Goal: Navigation & Orientation: Find specific page/section

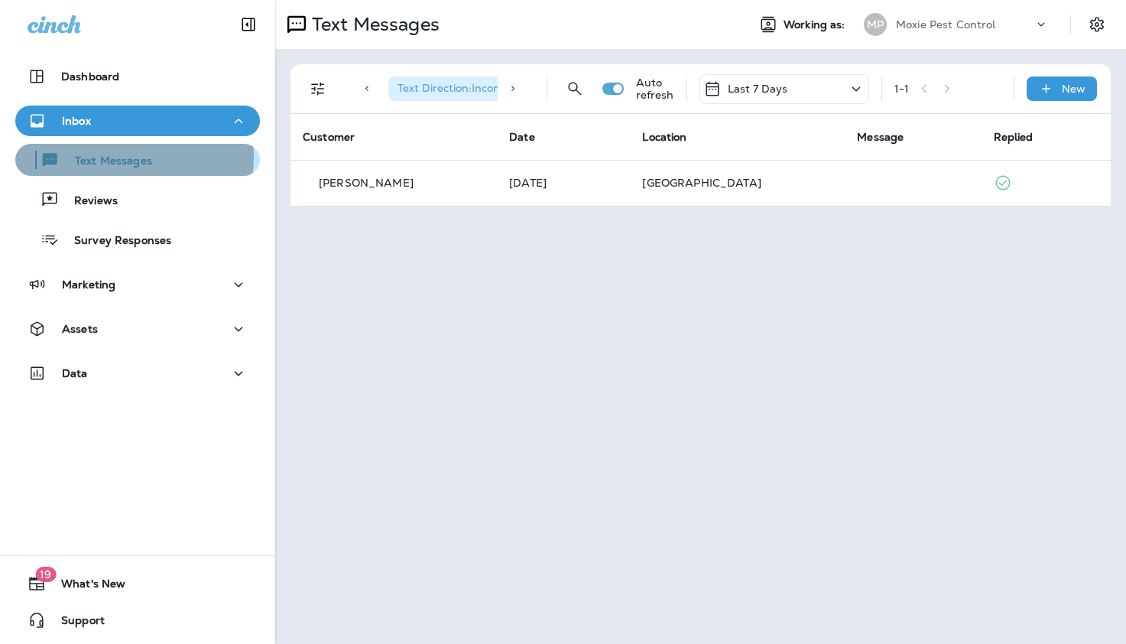
click at [112, 157] on p "Text Messages" at bounding box center [106, 161] width 93 height 15
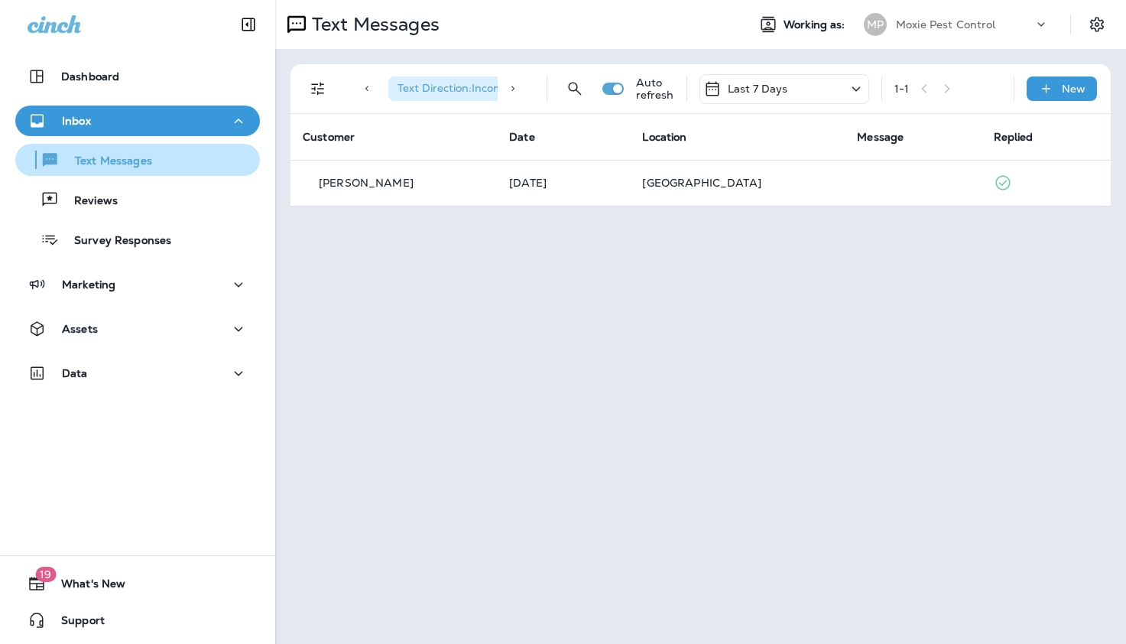
click at [112, 157] on p "Text Messages" at bounding box center [106, 161] width 93 height 15
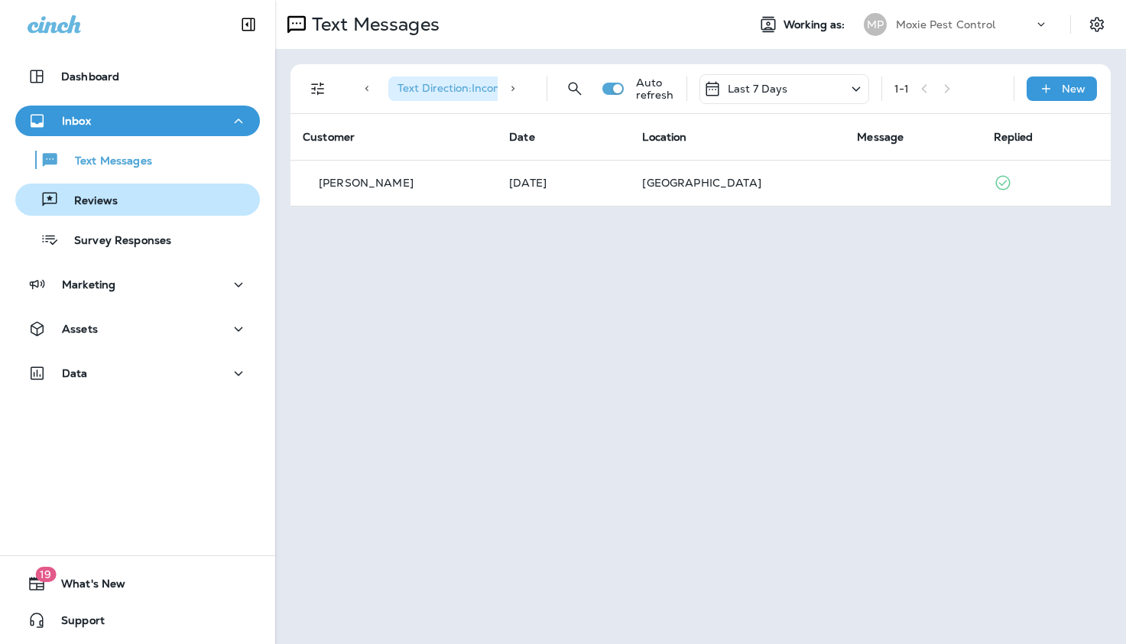
click at [99, 199] on p "Reviews" at bounding box center [88, 201] width 59 height 15
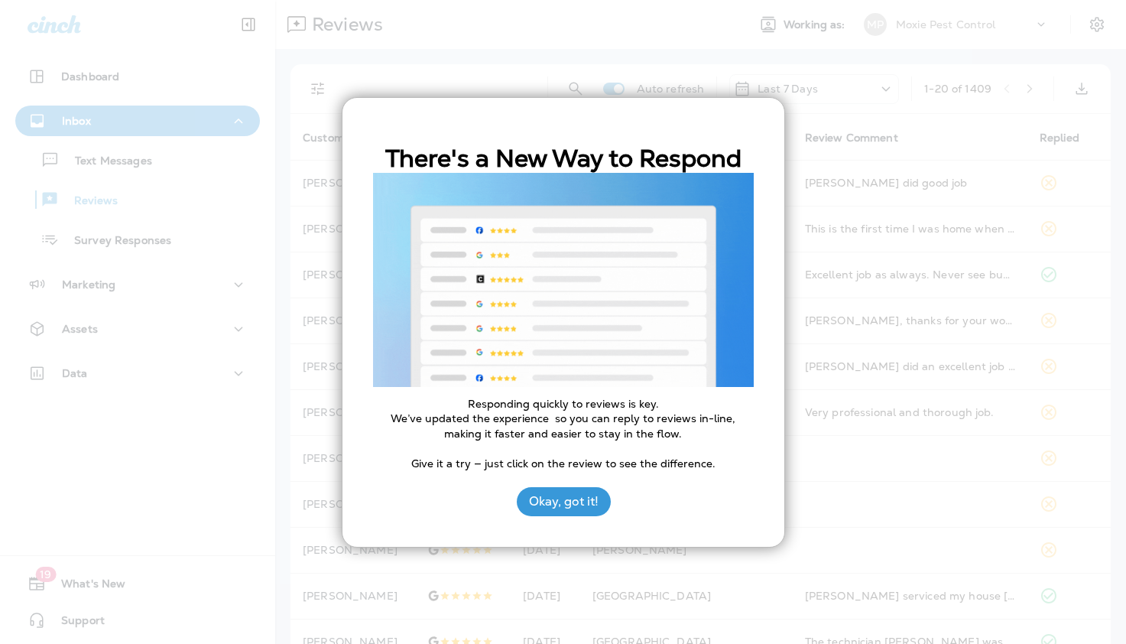
click at [109, 247] on div at bounding box center [563, 322] width 1126 height 644
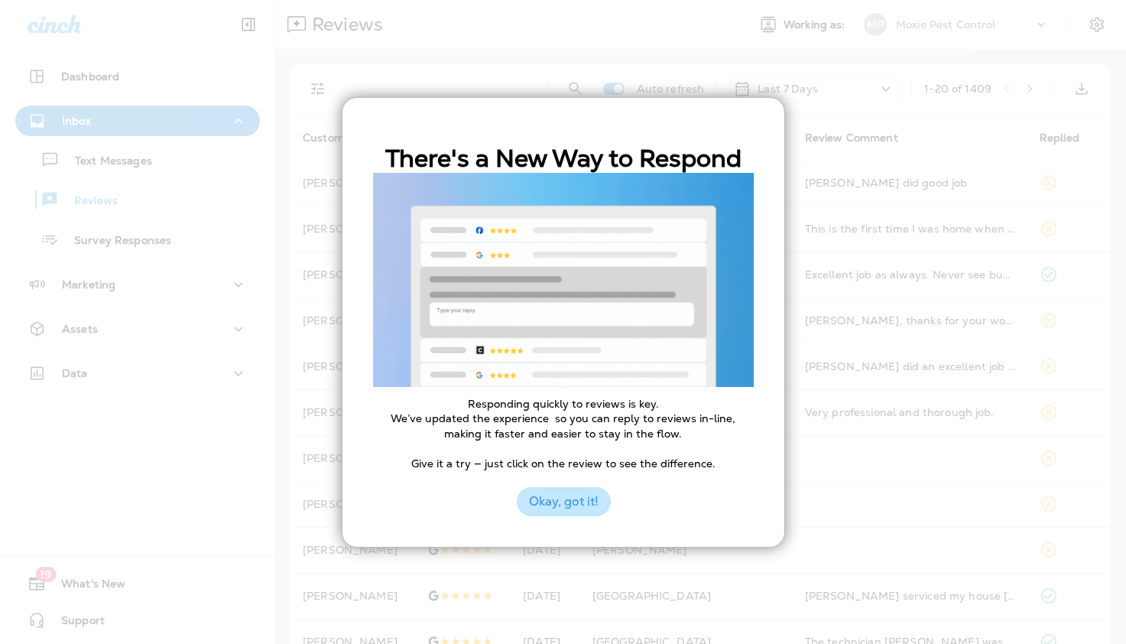
click at [560, 503] on button "Okay, got it!" at bounding box center [564, 501] width 94 height 29
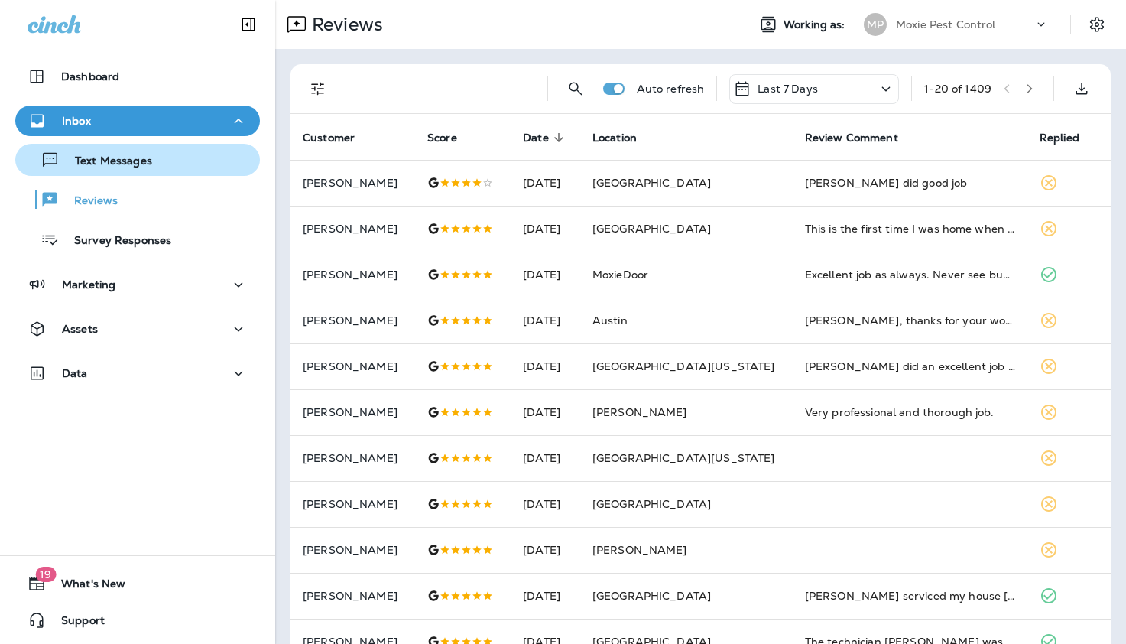
click at [115, 162] on p "Text Messages" at bounding box center [106, 161] width 93 height 15
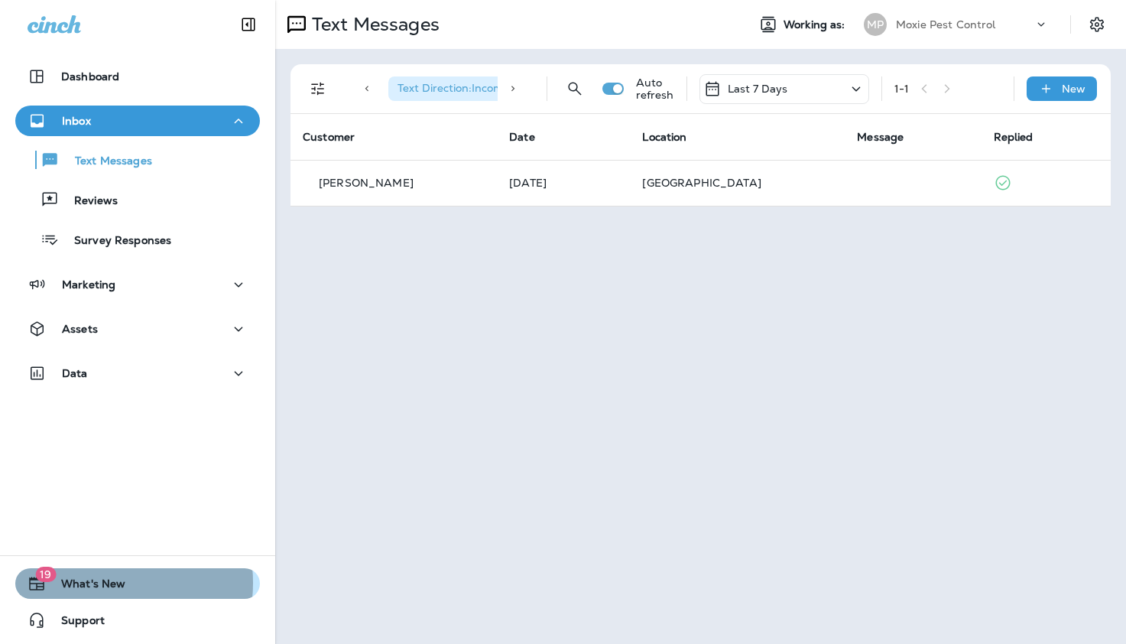
click at [96, 583] on span "What's New" at bounding box center [86, 586] width 80 height 18
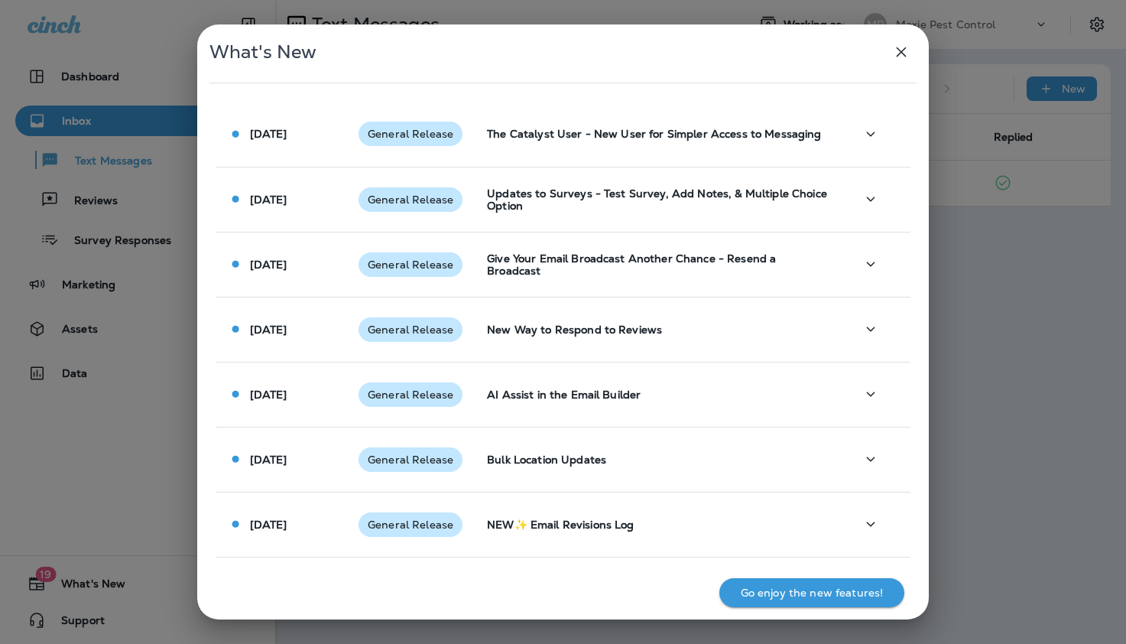
click at [901, 53] on icon "button" at bounding box center [902, 52] width 10 height 10
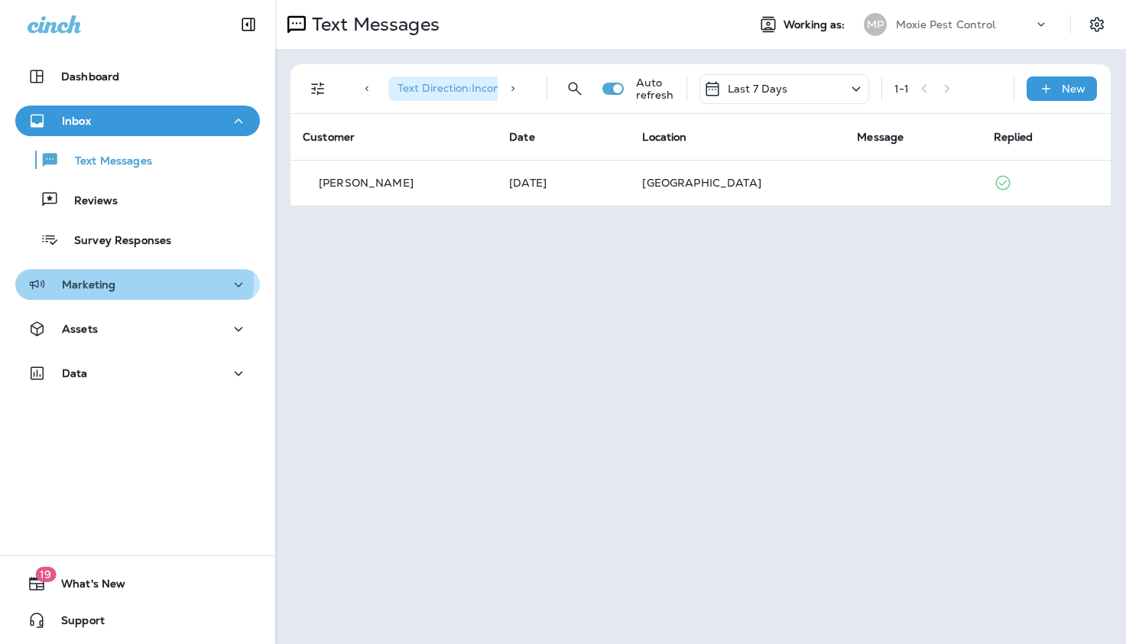
click at [101, 279] on p "Marketing" at bounding box center [89, 284] width 54 height 12
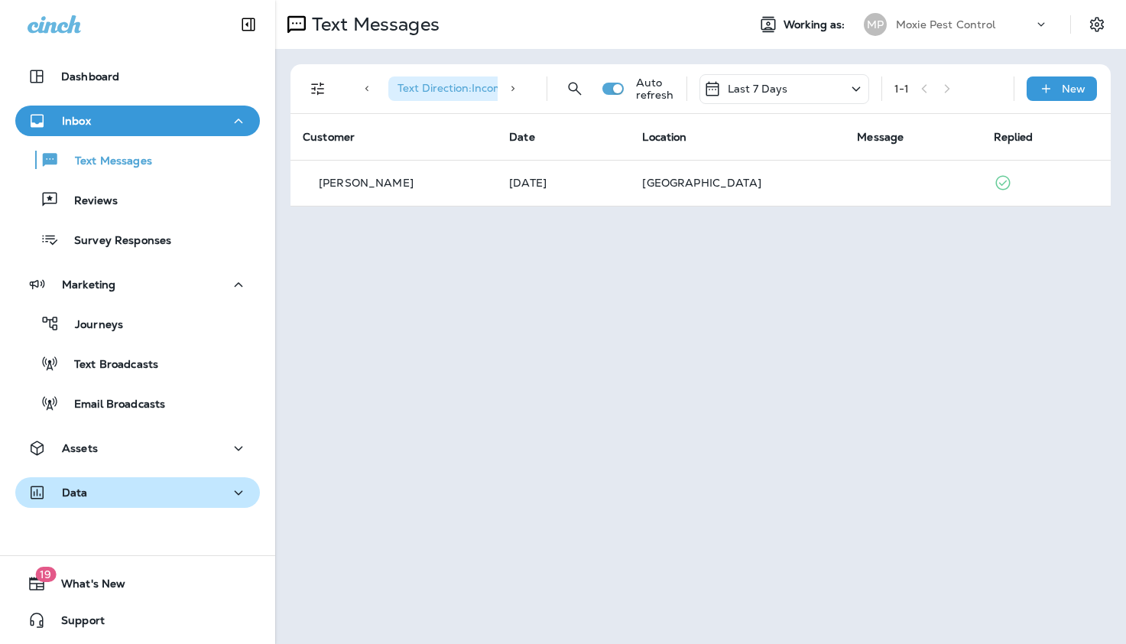
click at [106, 495] on div "Data" at bounding box center [138, 492] width 220 height 19
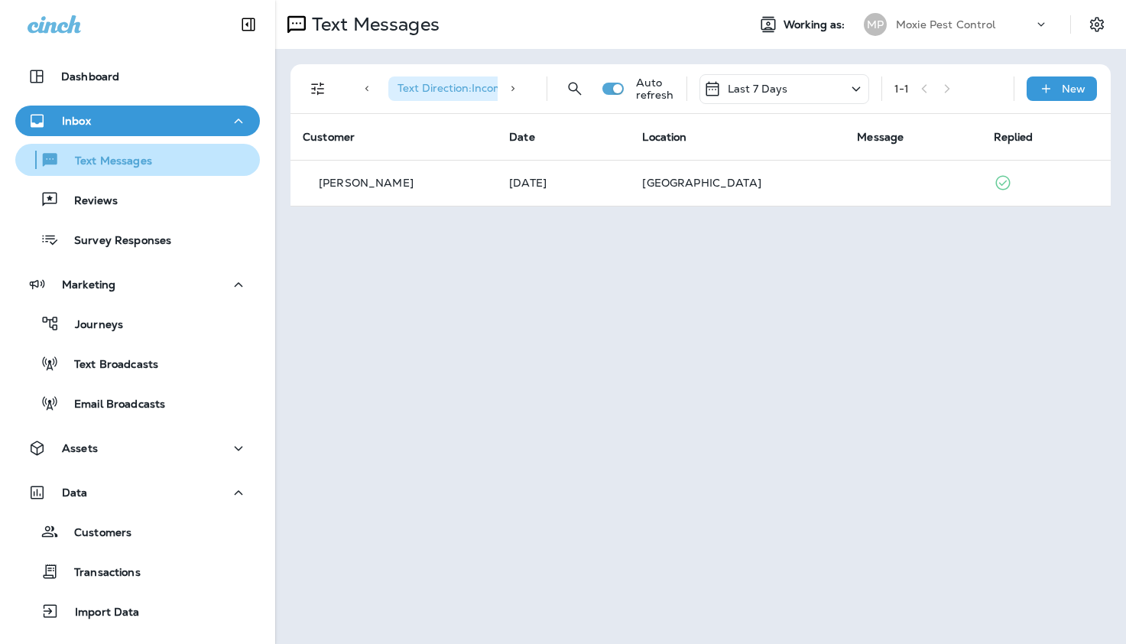
click at [113, 154] on p "Text Messages" at bounding box center [106, 161] width 93 height 15
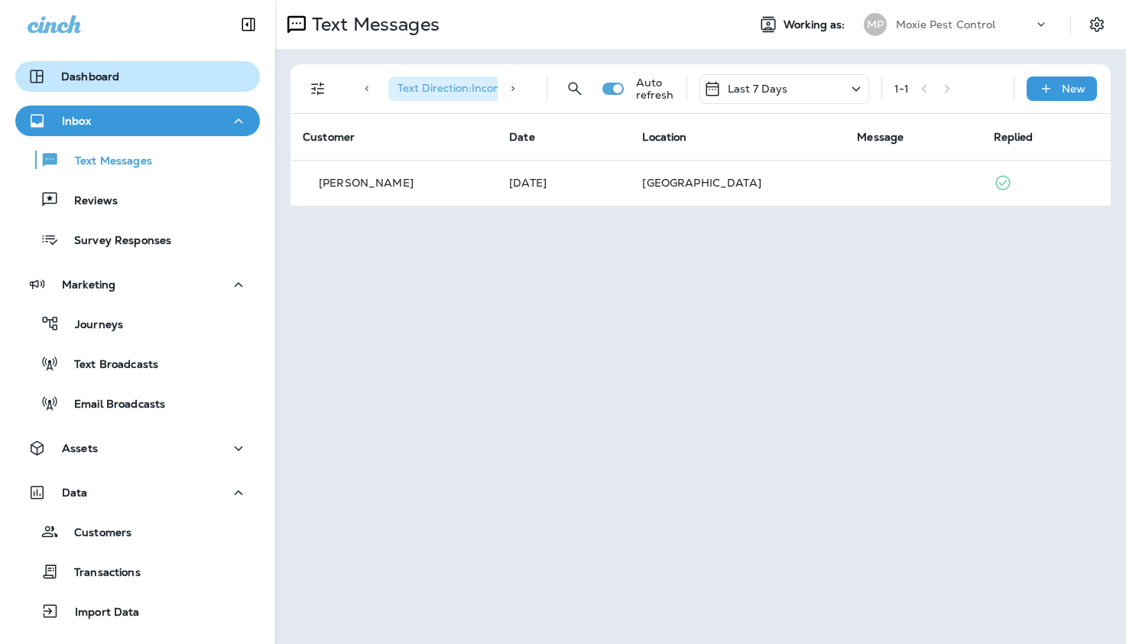
click at [73, 75] on p "Dashboard" at bounding box center [90, 76] width 58 height 12
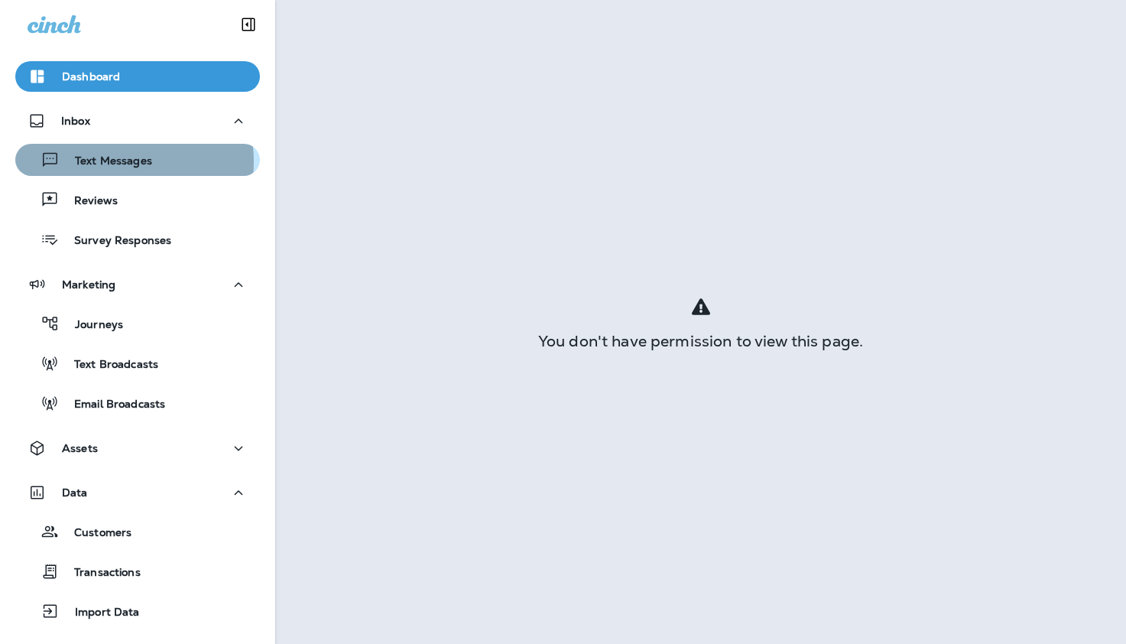
click at [107, 161] on p "Text Messages" at bounding box center [106, 161] width 93 height 15
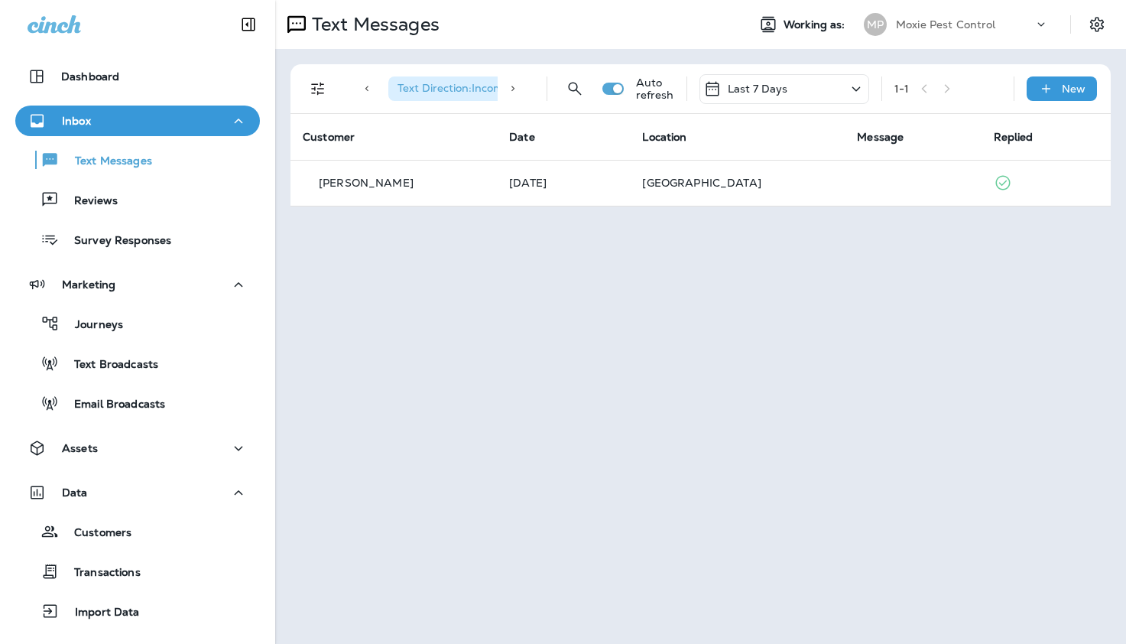
click at [138, 120] on div "Inbox" at bounding box center [138, 121] width 220 height 19
